Goal: Information Seeking & Learning: Learn about a topic

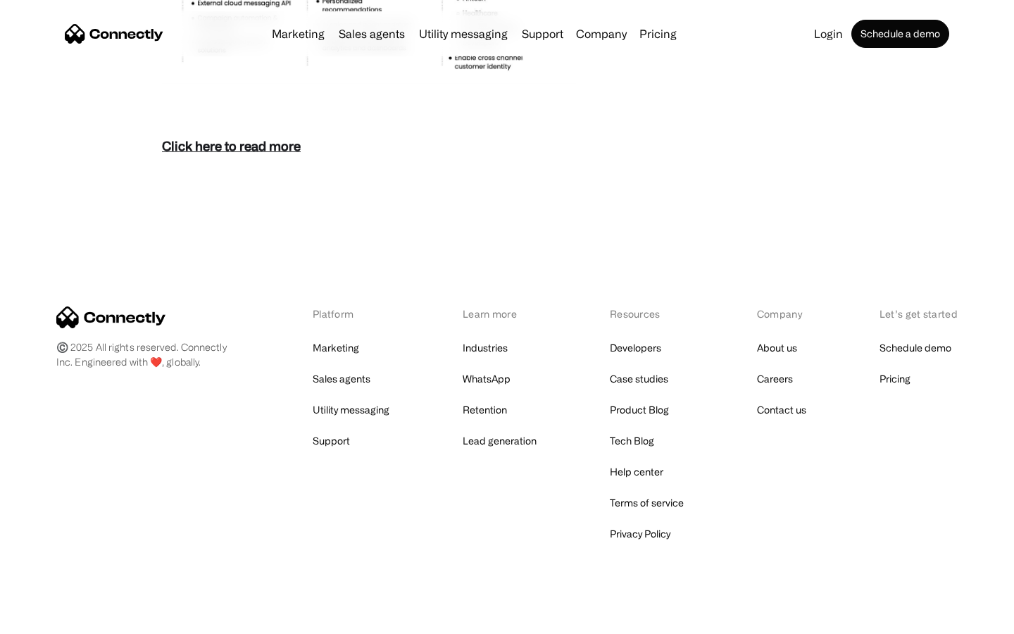
scroll to position [6106, 0]
